Goal: Navigation & Orientation: Find specific page/section

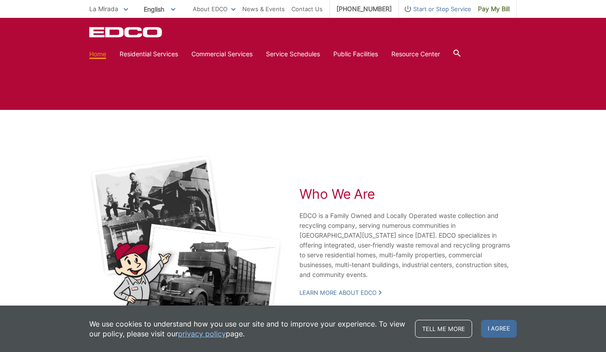
scroll to position [1621, 0]
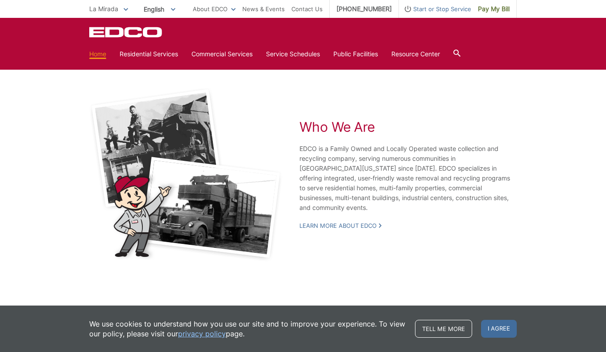
click at [328, 250] on div "Who We Are EDCO is a Family Owned and Locally Operated waste collection and rec…" at bounding box center [407, 174] width 217 height 174
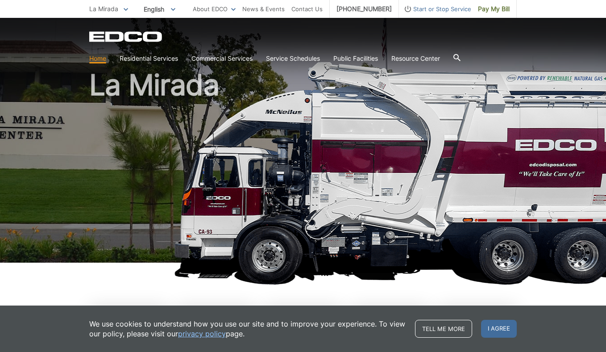
scroll to position [39, 0]
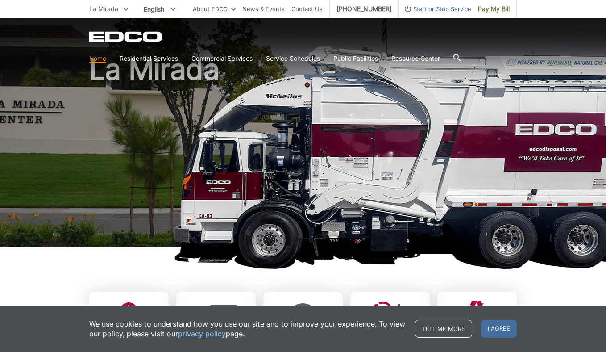
click at [125, 8] on icon at bounding box center [126, 9] width 4 height 3
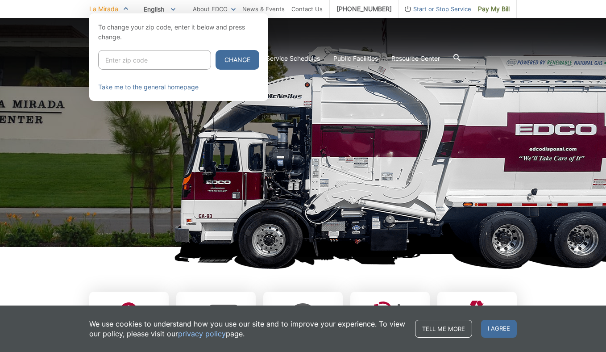
click at [130, 58] on input "Enter zip code" at bounding box center [154, 60] width 113 height 20
click at [216, 50] on button "Change" at bounding box center [238, 60] width 44 height 20
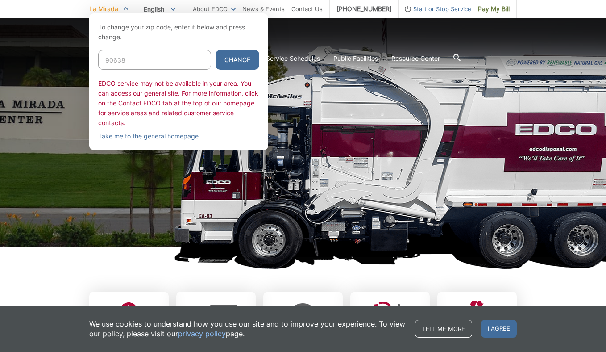
type input "90638"
click at [216, 50] on button "Change" at bounding box center [238, 60] width 44 height 20
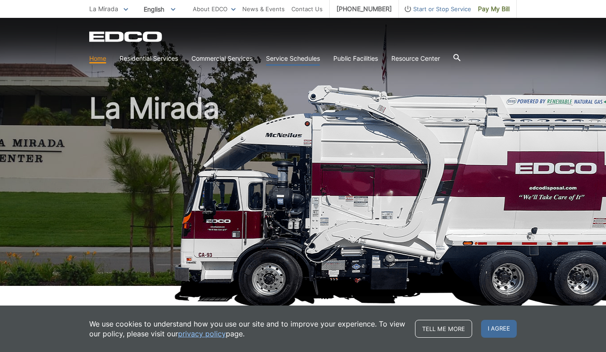
click at [297, 58] on link "Service Schedules" at bounding box center [293, 59] width 54 height 10
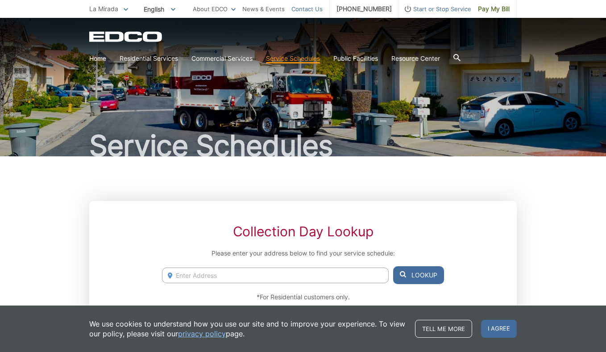
click at [314, 8] on link "Contact Us" at bounding box center [306, 9] width 31 height 10
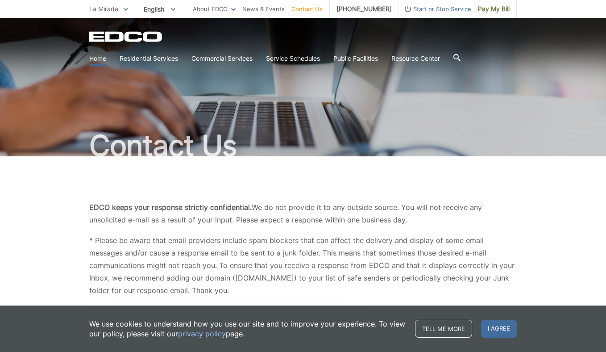
click at [98, 58] on link "Home" at bounding box center [97, 59] width 17 height 10
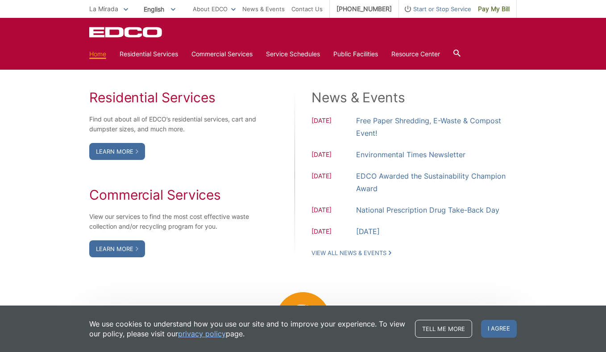
scroll to position [720, 0]
